Goal: Information Seeking & Learning: Learn about a topic

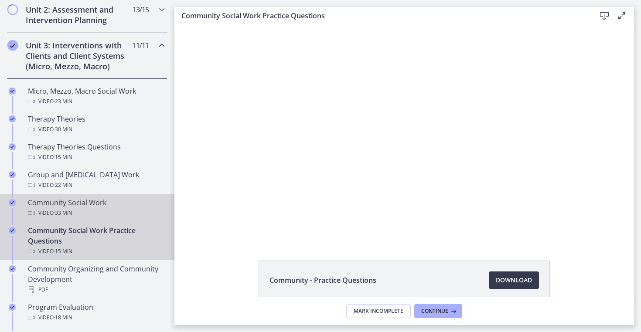
click at [48, 208] on div "Community Social Work Video · 33 min" at bounding box center [96, 207] width 136 height 21
click at [101, 243] on div "Community Social Work Practice Questions Video · 15 min" at bounding box center [96, 240] width 136 height 31
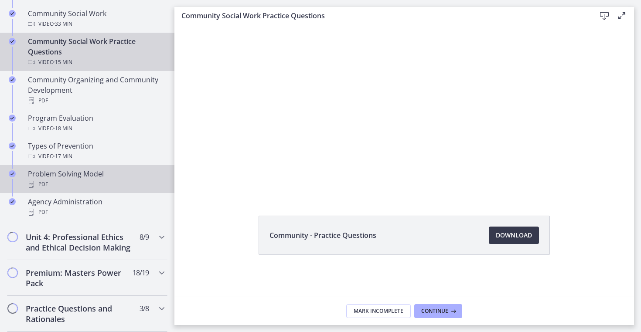
scroll to position [498, 0]
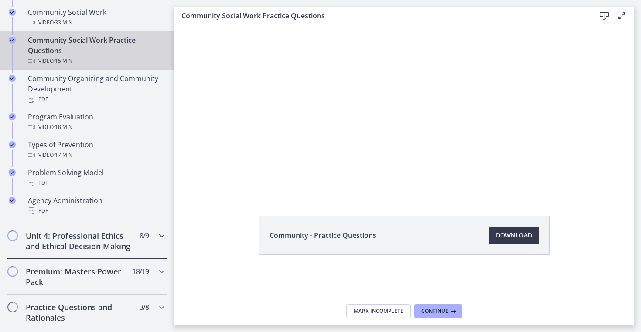
click at [151, 237] on div "Unit 4: Professional Ethics and Ethical Decision Making 8 / 9 Completed" at bounding box center [87, 241] width 160 height 36
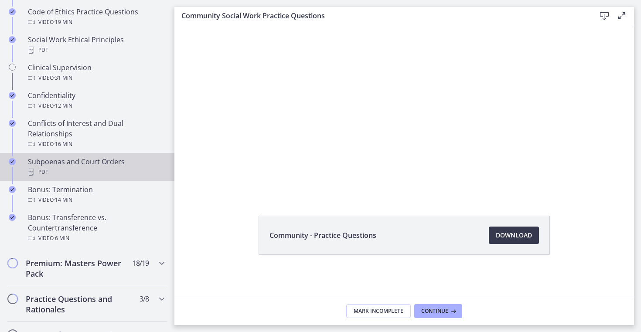
scroll to position [453, 0]
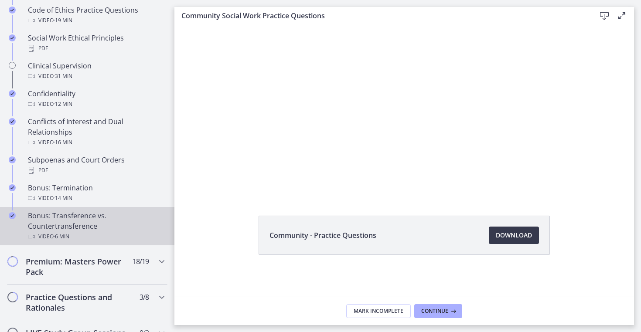
click at [84, 223] on div "Bonus: Transference vs. Countertransference Video · 6 min" at bounding box center [96, 226] width 136 height 31
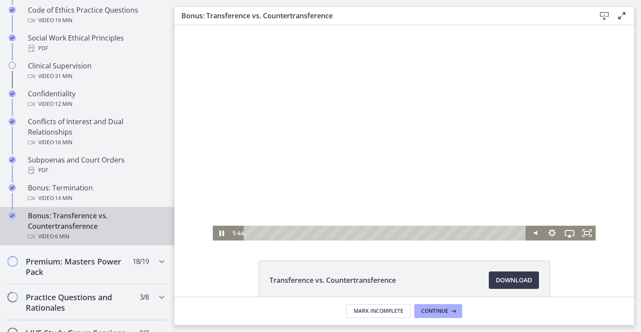
click at [371, 162] on div at bounding box center [404, 132] width 383 height 215
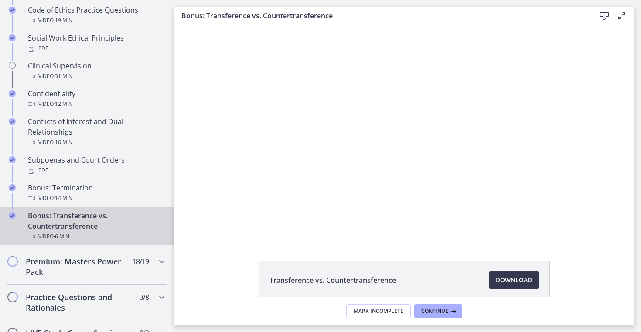
click at [371, 162] on div at bounding box center [404, 132] width 383 height 215
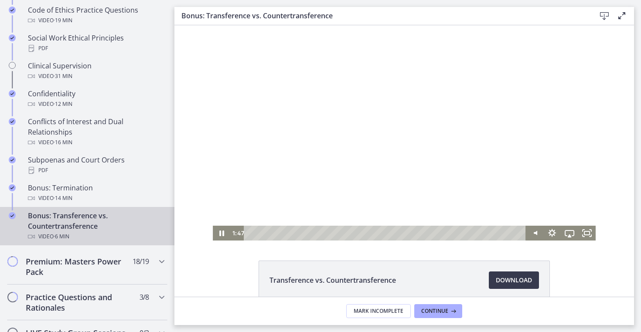
click at [371, 162] on div at bounding box center [404, 132] width 383 height 215
click at [225, 232] on icon "Play Video" at bounding box center [221, 233] width 17 height 15
click at [383, 234] on div "Playbar" at bounding box center [386, 233] width 271 height 15
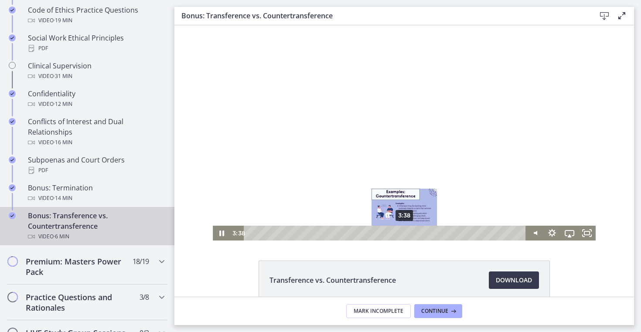
click at [405, 234] on div "3:38" at bounding box center [386, 233] width 271 height 15
click at [422, 235] on div "3:55" at bounding box center [386, 233] width 271 height 15
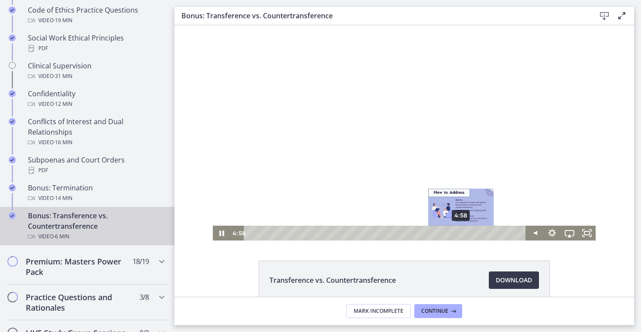
click at [461, 231] on div "4:58" at bounding box center [386, 233] width 271 height 15
click at [471, 234] on div "5:12" at bounding box center [386, 233] width 271 height 15
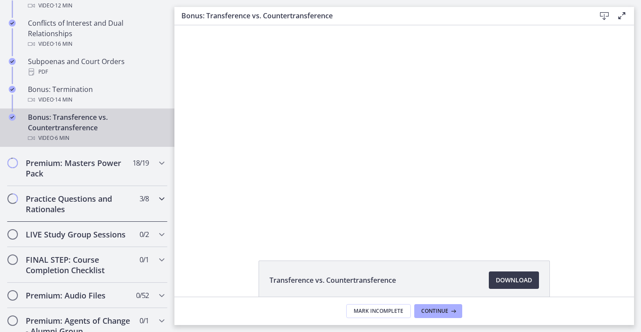
scroll to position [552, 0]
click at [163, 202] on icon "Chapters" at bounding box center [162, 198] width 10 height 10
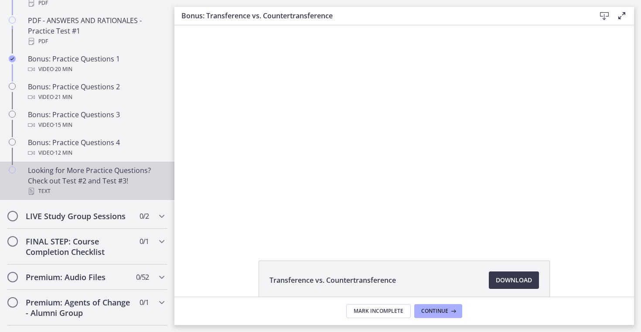
click at [109, 172] on div "Looking for More Practice Questions? Check out Test #2 and Test #3! Text" at bounding box center [96, 180] width 136 height 31
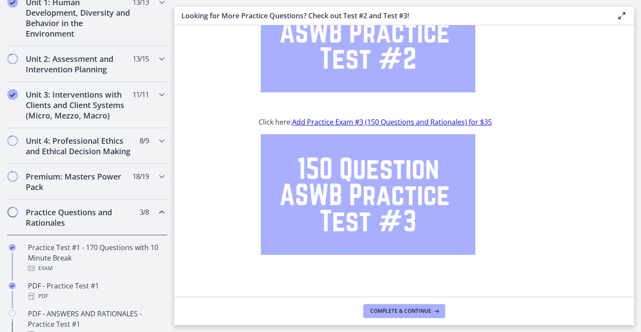
scroll to position [258, 0]
click at [149, 182] on div "Premium: Masters Power Pack 18 / 19 Completed" at bounding box center [87, 182] width 160 height 36
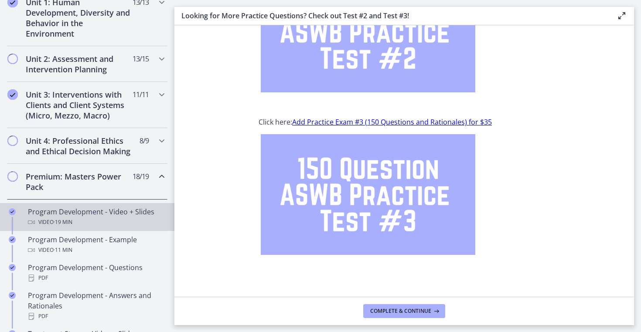
scroll to position [251, 0]
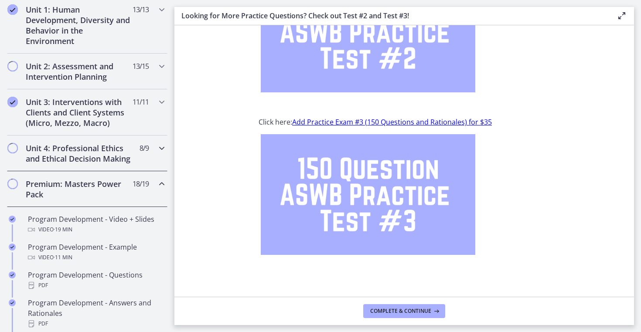
click at [156, 150] on div "Unit 4: Professional Ethics and Ethical Decision Making 8 / 9 Completed" at bounding box center [87, 154] width 160 height 36
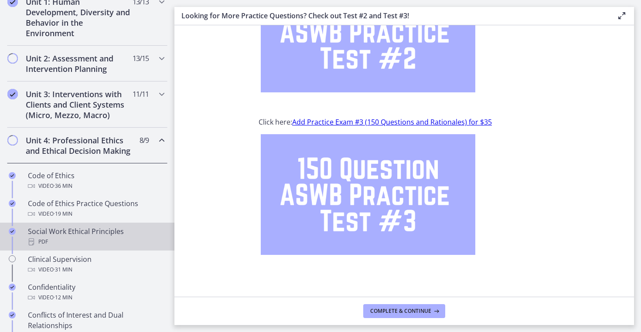
scroll to position [250, 0]
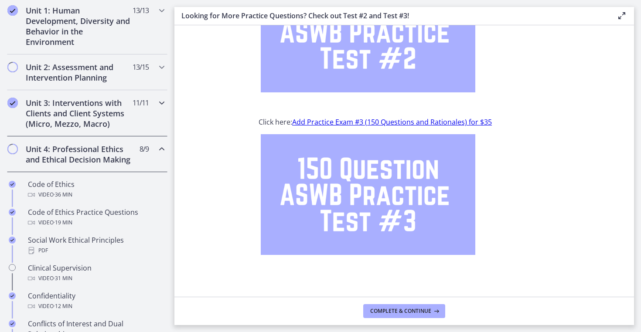
click at [150, 111] on div "Unit 3: Interventions with Clients and Client Systems (Micro, Mezzo, Macro) 11 …" at bounding box center [87, 113] width 160 height 46
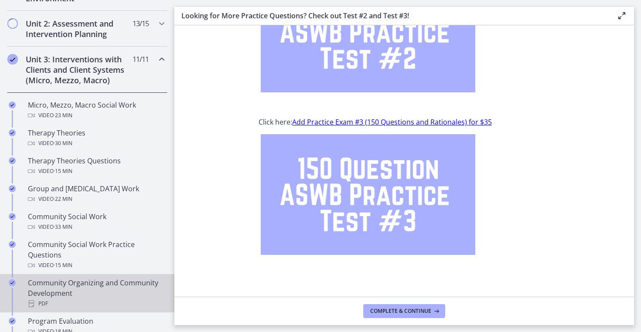
scroll to position [270, 0]
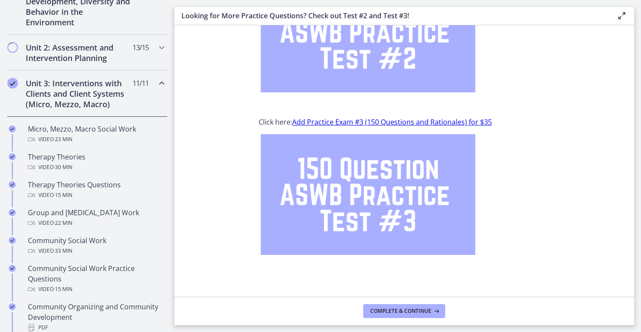
click at [153, 95] on div "Unit 3: Interventions with Clients and Client Systems (Micro, Mezzo, Macro) 11 …" at bounding box center [87, 94] width 160 height 46
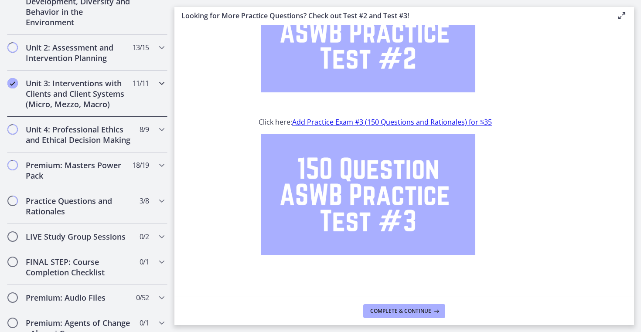
click at [155, 88] on div "Unit 3: Interventions with Clients and Client Systems (Micro, Mezzo, Macro) 11 …" at bounding box center [87, 94] width 160 height 46
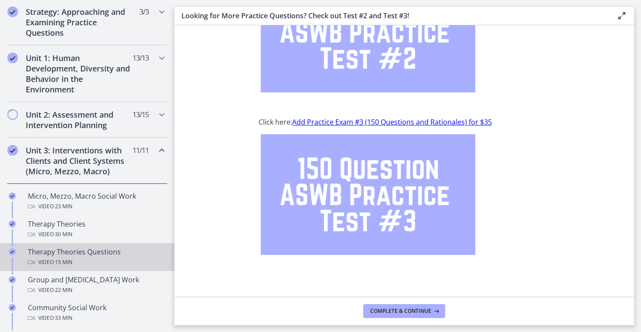
scroll to position [194, 0]
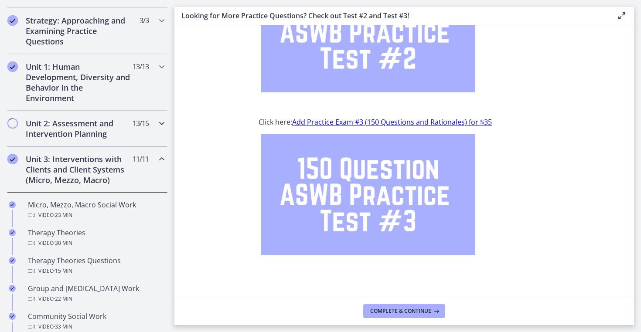
click at [148, 132] on div "Unit 2: Assessment and Intervention Planning 13 / 15 Completed" at bounding box center [87, 129] width 160 height 36
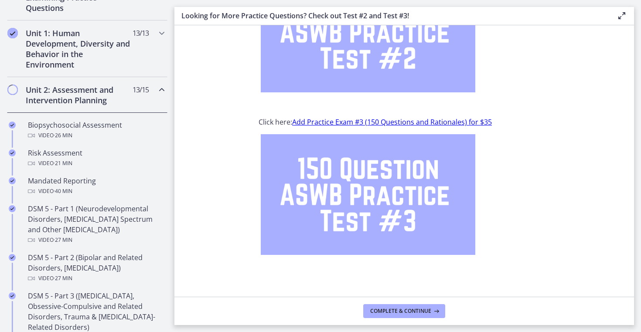
scroll to position [123, 0]
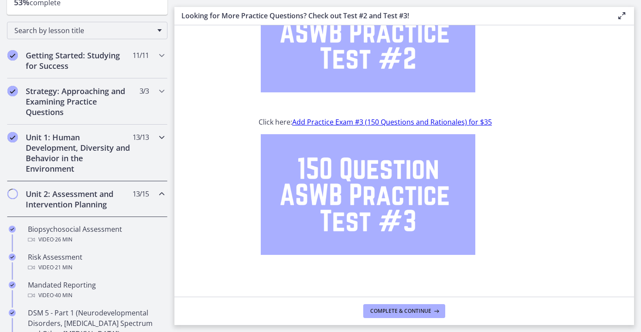
click at [149, 143] on div "Unit 1: Human Development, Diversity and Behavior in the Environment 13 / 13 Co…" at bounding box center [87, 153] width 160 height 57
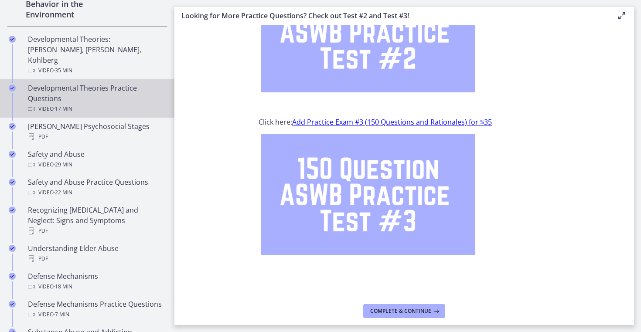
scroll to position [297, 0]
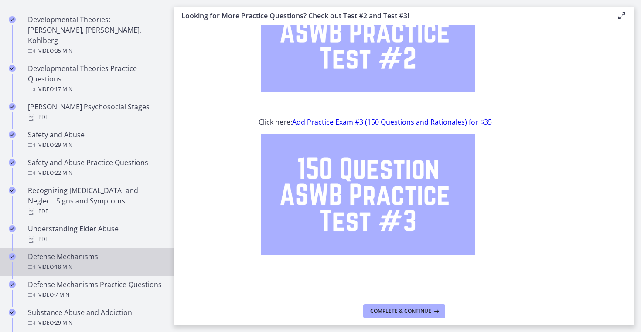
click at [98, 252] on div "Defense Mechanisms Video · 18 min" at bounding box center [96, 262] width 136 height 21
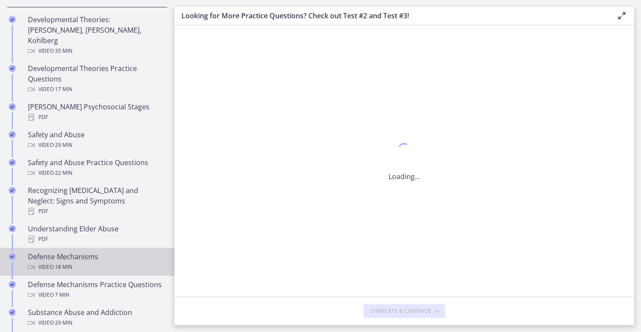
scroll to position [0, 0]
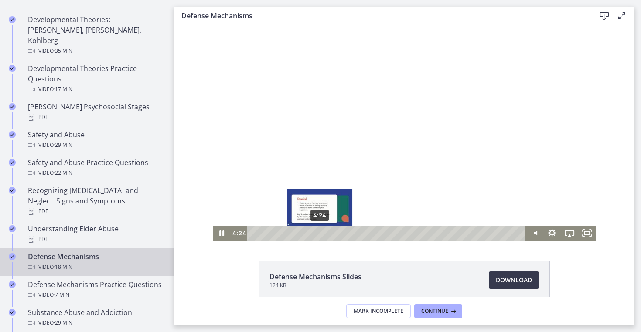
click at [320, 235] on div "4:24" at bounding box center [387, 233] width 268 height 15
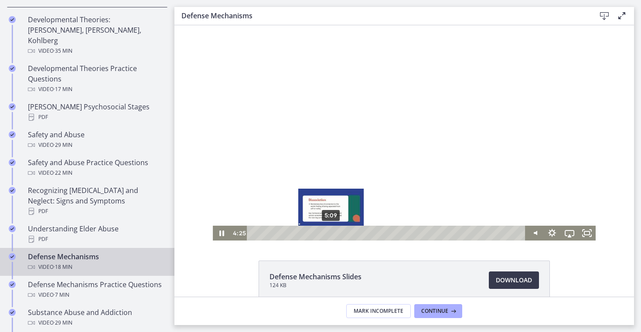
click at [332, 235] on div "5:09" at bounding box center [387, 233] width 268 height 15
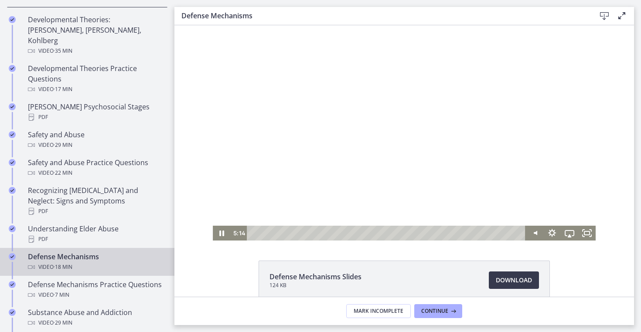
click at [371, 153] on div at bounding box center [404, 132] width 383 height 215
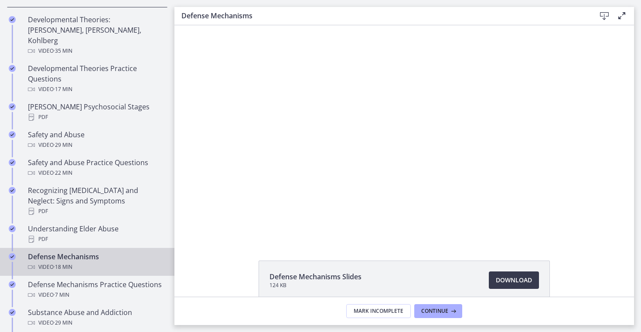
click at [371, 153] on div at bounding box center [404, 132] width 383 height 215
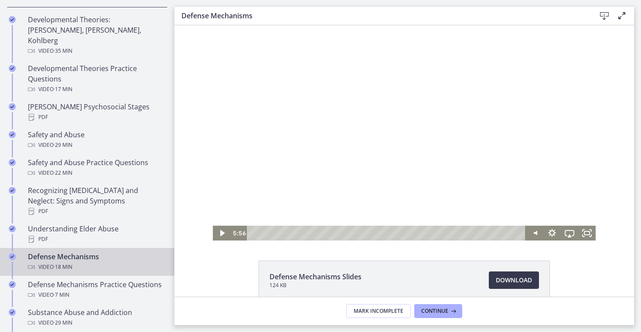
click at [367, 146] on div at bounding box center [404, 132] width 383 height 215
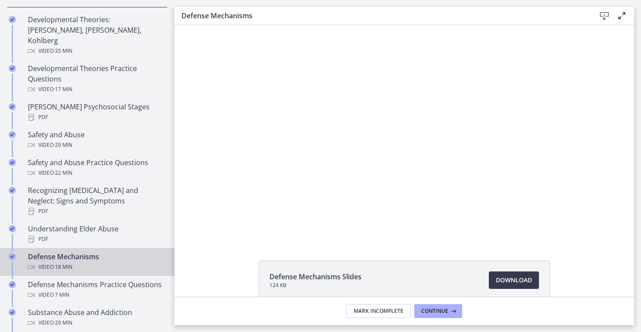
click at [367, 146] on div at bounding box center [404, 132] width 383 height 215
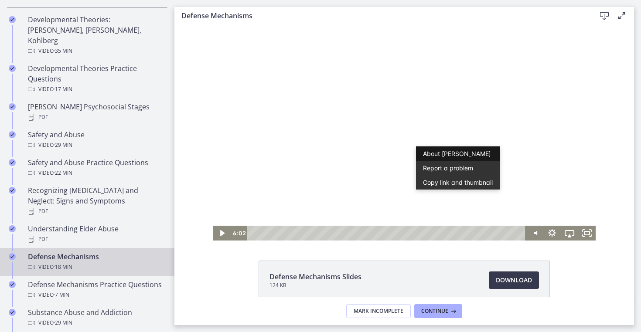
click at [444, 150] on link "About [PERSON_NAME]" at bounding box center [458, 153] width 84 height 14
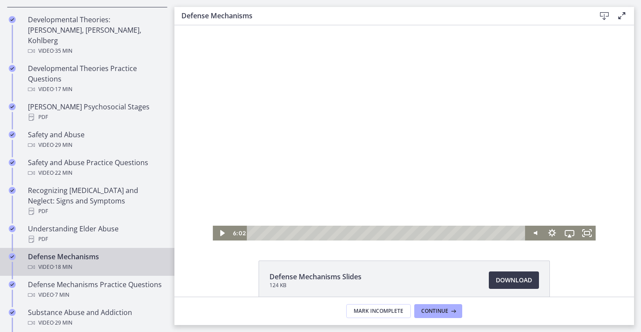
click at [225, 73] on div at bounding box center [404, 132] width 383 height 215
click at [317, 71] on div at bounding box center [404, 132] width 383 height 215
click at [223, 233] on icon "Play Video" at bounding box center [222, 233] width 4 height 6
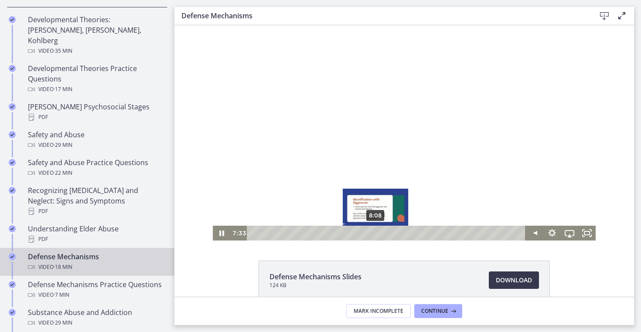
click at [376, 234] on div "8:08" at bounding box center [387, 233] width 268 height 15
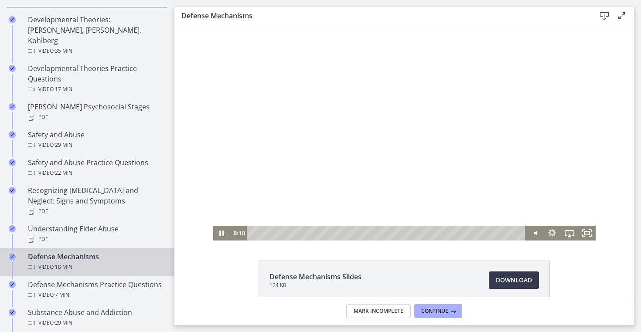
click at [440, 107] on div at bounding box center [404, 132] width 383 height 215
click at [427, 121] on div at bounding box center [404, 132] width 383 height 215
click at [220, 235] on icon "Pause" at bounding box center [222, 233] width 6 height 7
click at [403, 146] on div at bounding box center [404, 132] width 383 height 215
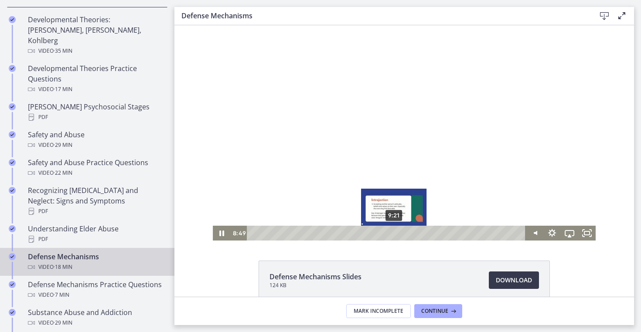
click at [394, 235] on div "9:21" at bounding box center [387, 233] width 268 height 15
click at [399, 235] on div "9:42" at bounding box center [387, 233] width 268 height 15
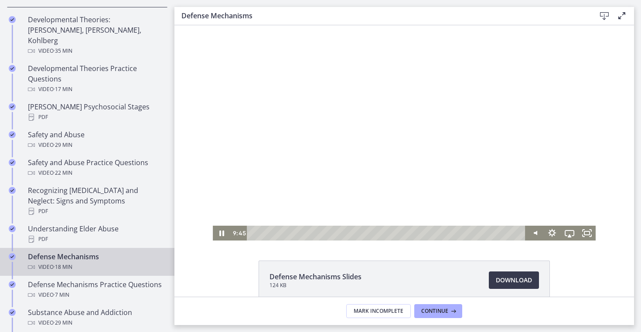
click at [380, 136] on div at bounding box center [404, 132] width 383 height 215
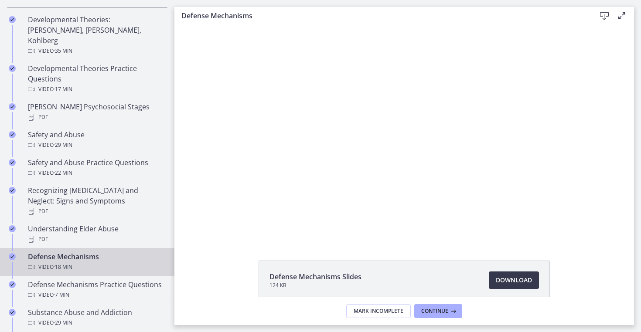
click at [433, 103] on div at bounding box center [404, 132] width 383 height 215
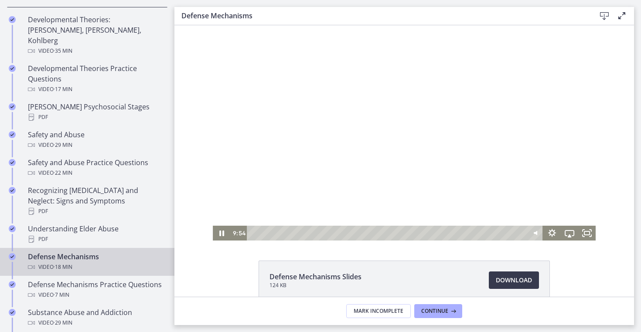
click at [420, 140] on div at bounding box center [404, 132] width 383 height 215
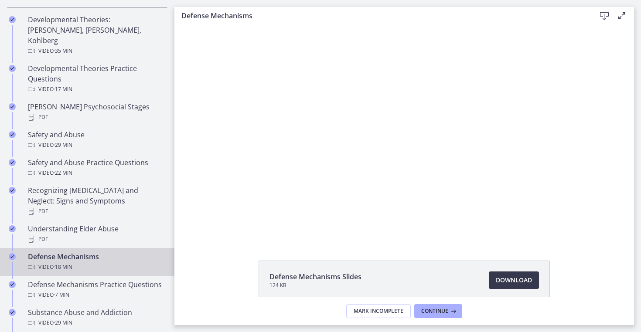
click at [420, 140] on div at bounding box center [404, 132] width 383 height 215
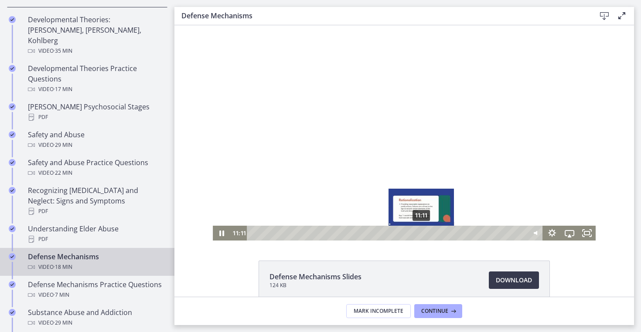
click at [422, 235] on div "11:11" at bounding box center [387, 233] width 268 height 15
click at [416, 235] on div "10:48" at bounding box center [387, 233] width 268 height 15
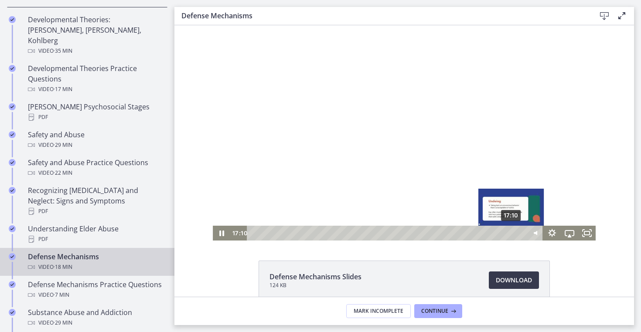
click at [512, 235] on div "17:10" at bounding box center [387, 233] width 268 height 15
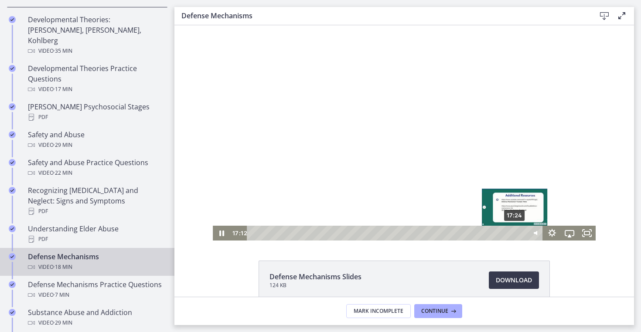
click at [515, 234] on div "17:24" at bounding box center [387, 233] width 268 height 15
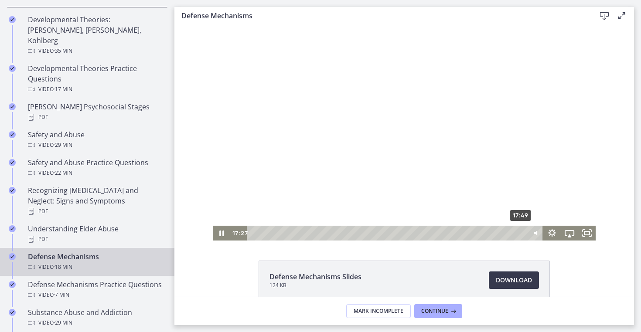
click at [521, 233] on div "17:49" at bounding box center [387, 233] width 268 height 15
